Goal: Transaction & Acquisition: Purchase product/service

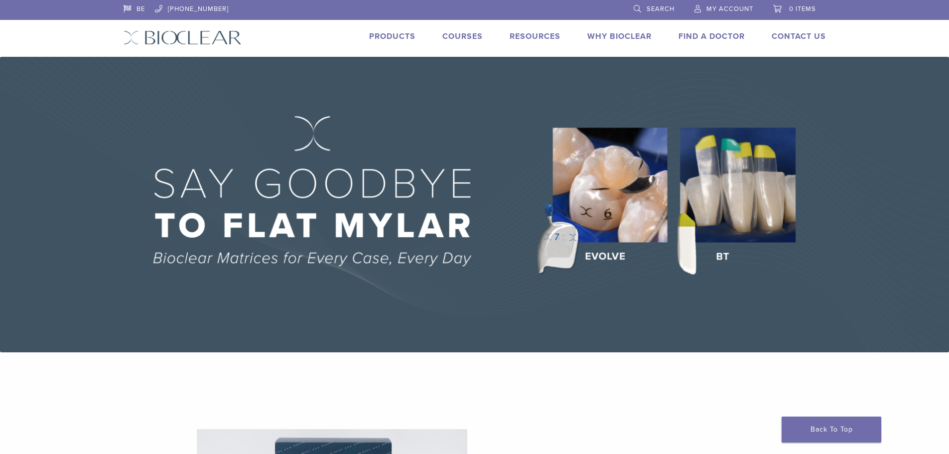
click at [394, 35] on link "Products" at bounding box center [392, 36] width 46 height 10
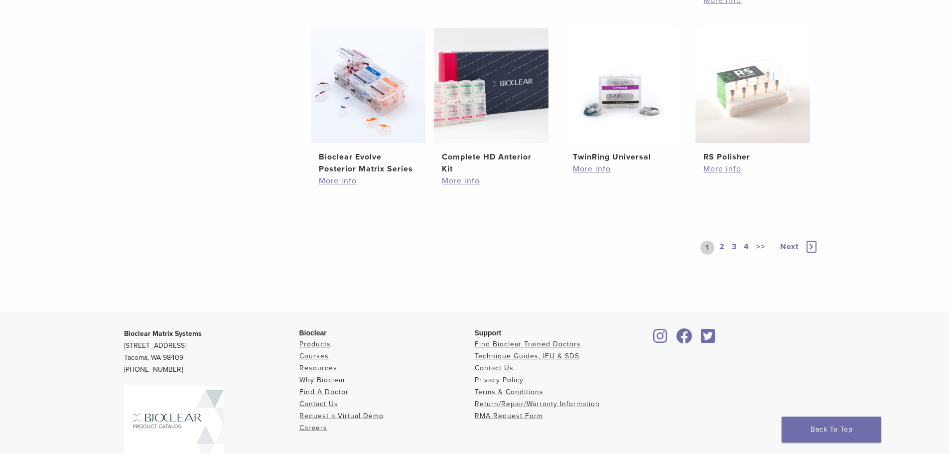
scroll to position [745, 0]
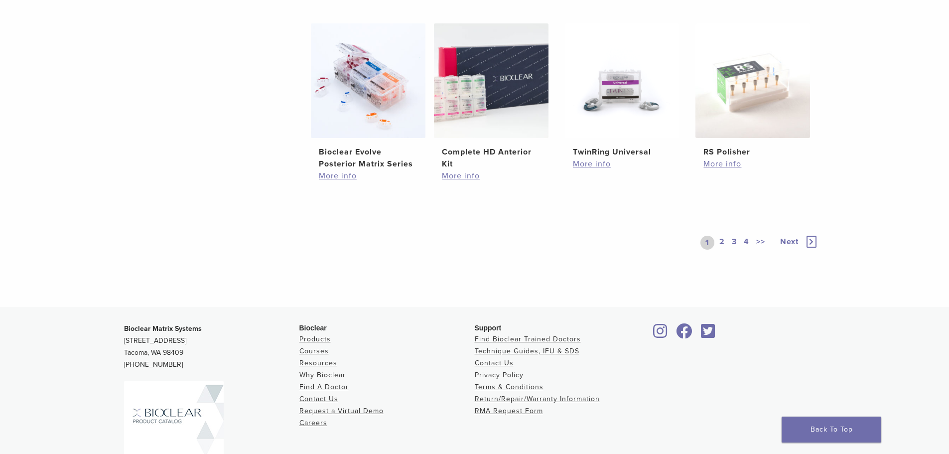
click at [723, 240] on link "2" at bounding box center [722, 243] width 9 height 14
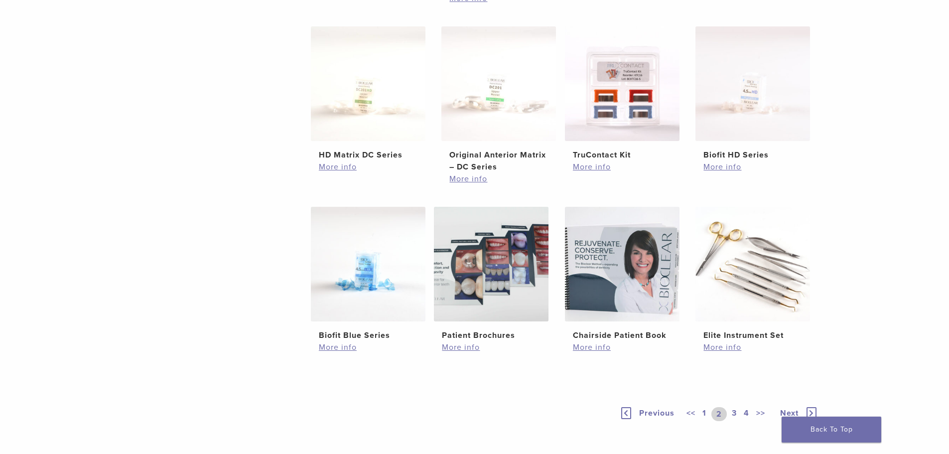
scroll to position [482, 0]
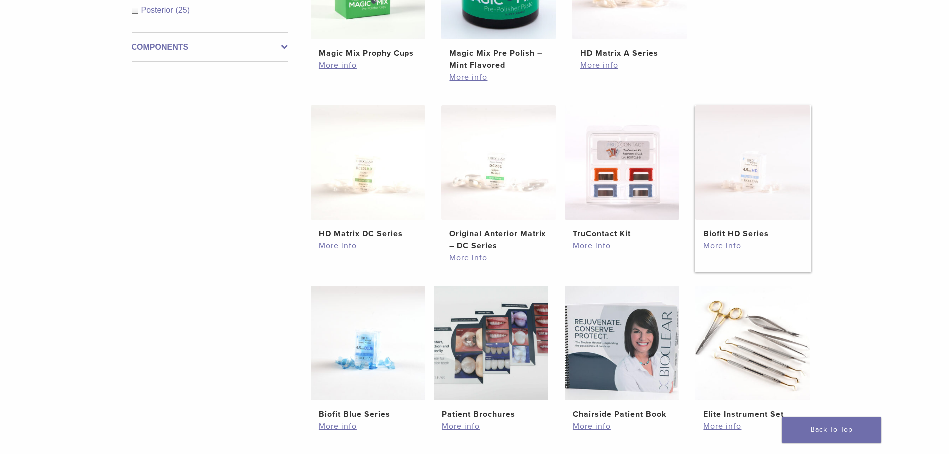
click at [744, 234] on h2 "Biofit HD Series" at bounding box center [753, 234] width 99 height 12
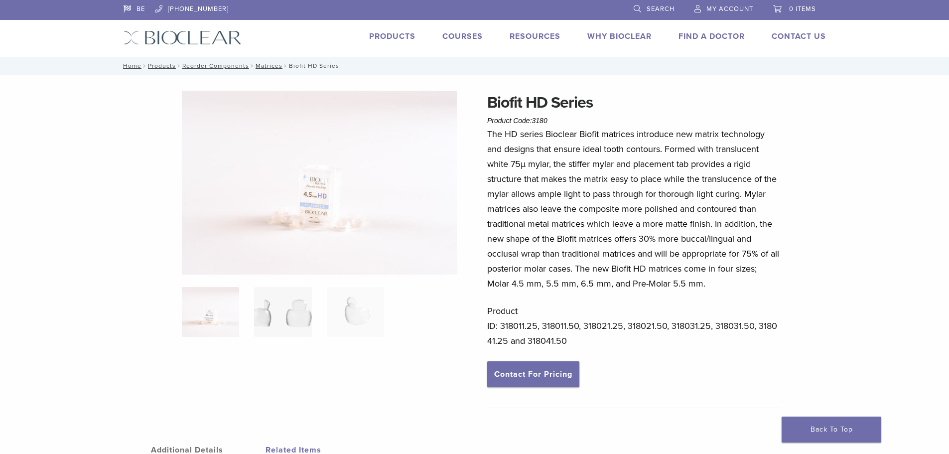
click at [290, 313] on img at bounding box center [282, 312] width 57 height 50
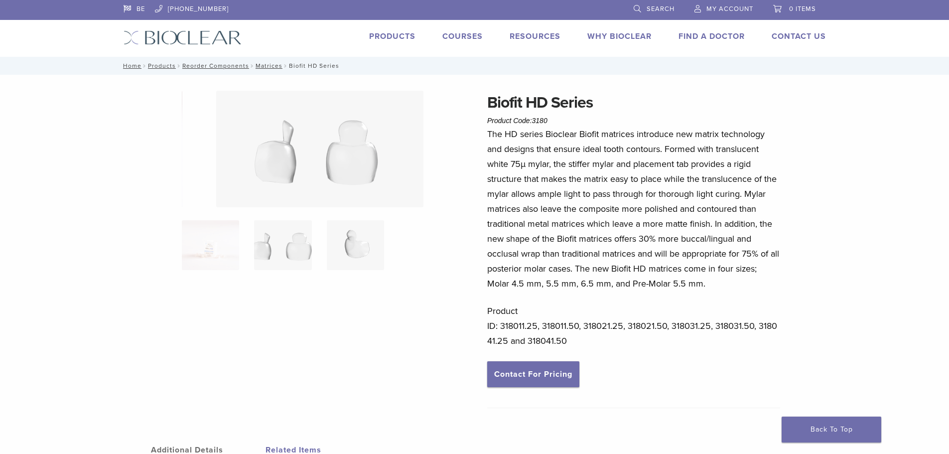
click at [340, 240] on img at bounding box center [355, 245] width 57 height 50
